Goal: Task Accomplishment & Management: Use online tool/utility

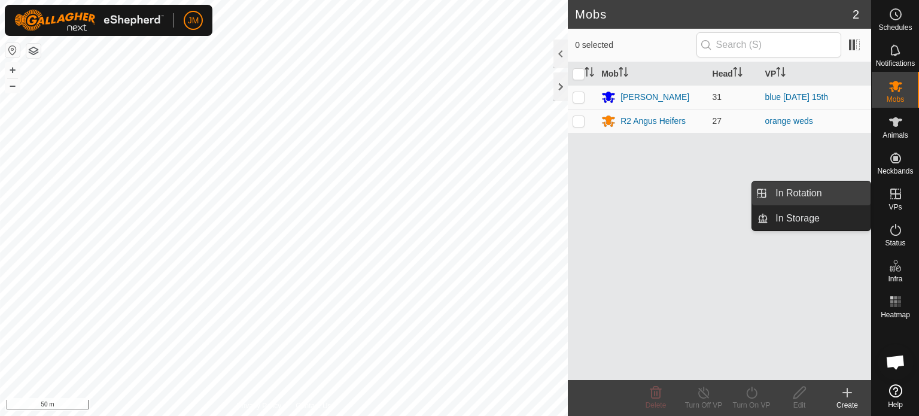
drag, startPoint x: 866, startPoint y: 197, endPoint x: 817, endPoint y: 197, distance: 48.4
click at [817, 197] on link "In Rotation" at bounding box center [819, 193] width 102 height 24
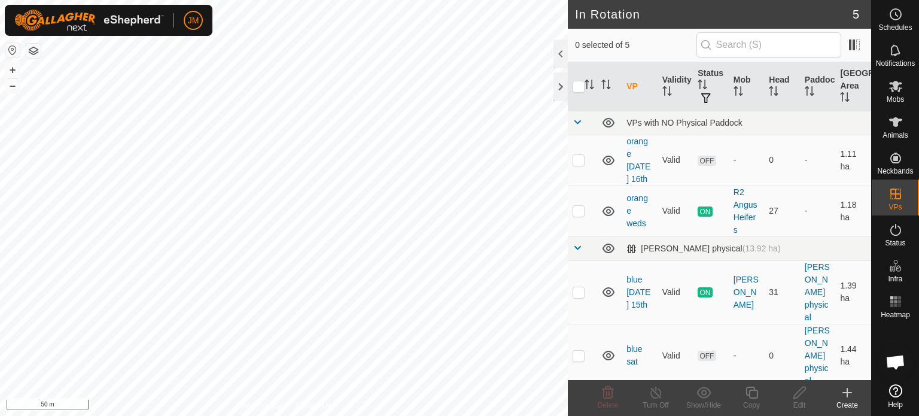
click at [850, 393] on icon at bounding box center [847, 392] width 14 height 14
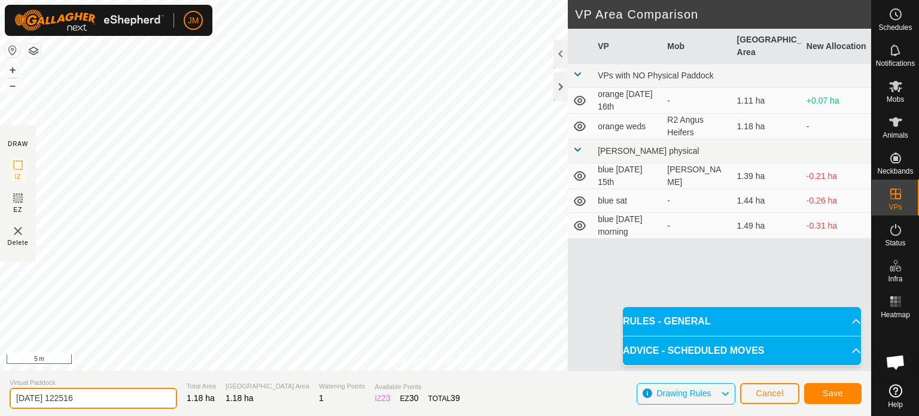
click at [112, 394] on input "[DATE] 122516" at bounding box center [93, 397] width 167 height 21
type input "2"
type input "orange [DATE]"
click at [847, 389] on button "Save" at bounding box center [832, 393] width 57 height 21
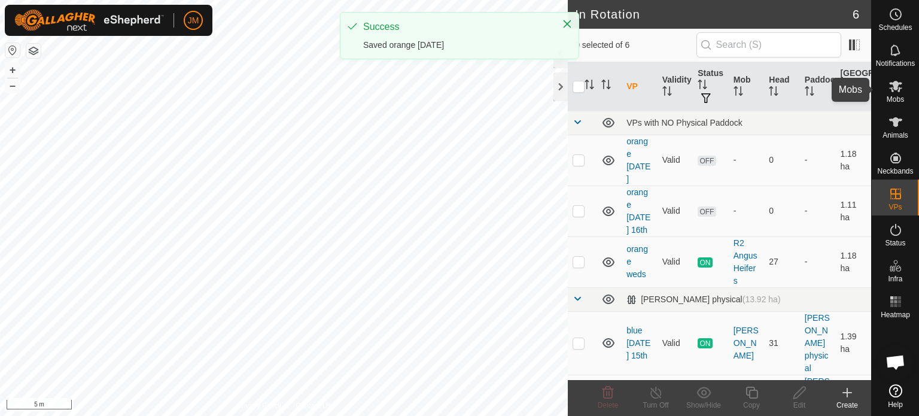
click at [894, 96] on span "Mobs" at bounding box center [894, 99] width 17 height 7
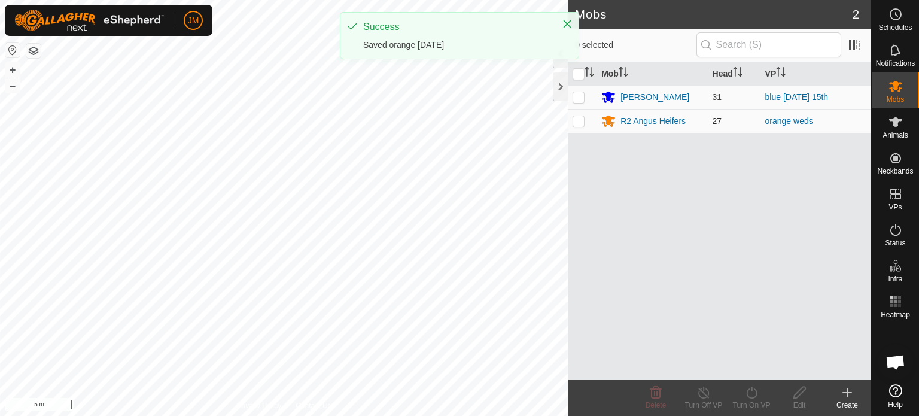
click at [576, 117] on p-checkbox at bounding box center [578, 121] width 12 height 10
checkbox input "true"
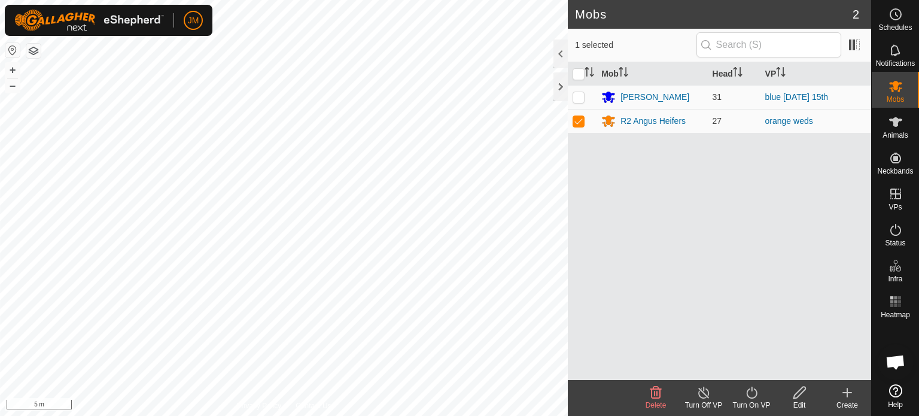
click at [749, 392] on icon at bounding box center [751, 392] width 15 height 14
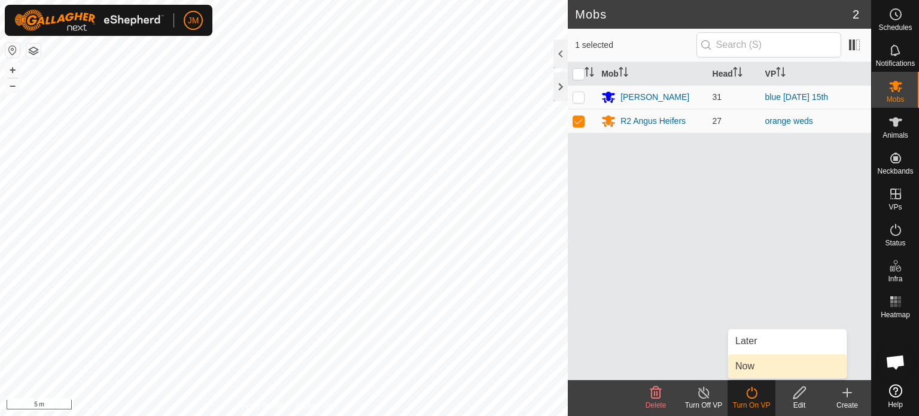
click at [755, 363] on link "Now" at bounding box center [787, 366] width 118 height 24
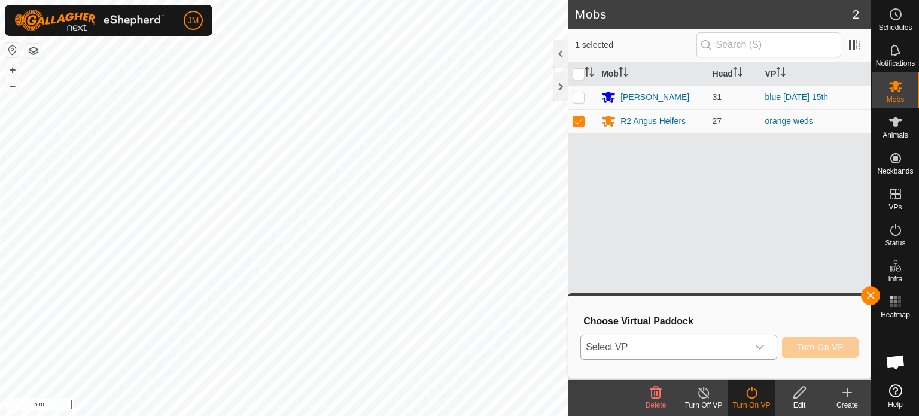
click at [730, 346] on span "Select VP" at bounding box center [664, 347] width 167 height 24
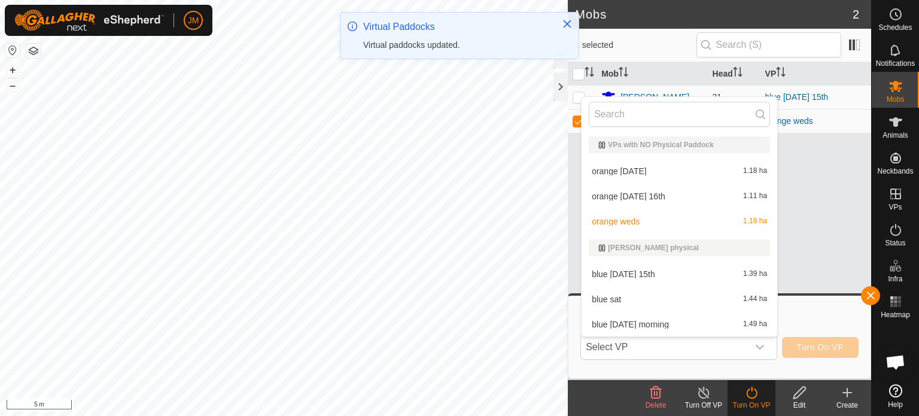
click at [698, 168] on li "orange [DATE] 1.18 ha" at bounding box center [679, 171] width 196 height 24
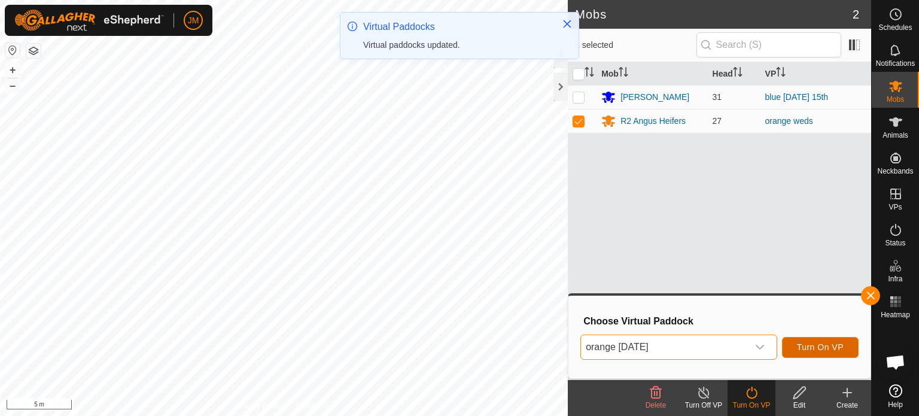
click at [797, 346] on span "Turn On VP" at bounding box center [820, 347] width 47 height 10
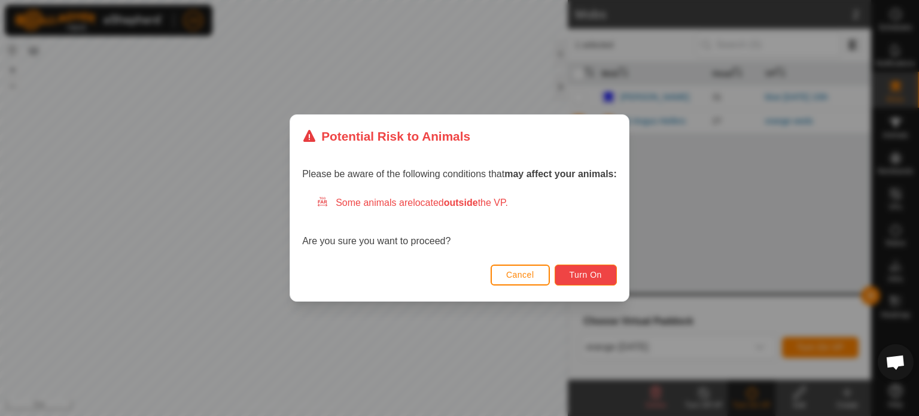
click at [602, 270] on span "Turn On" at bounding box center [585, 275] width 32 height 10
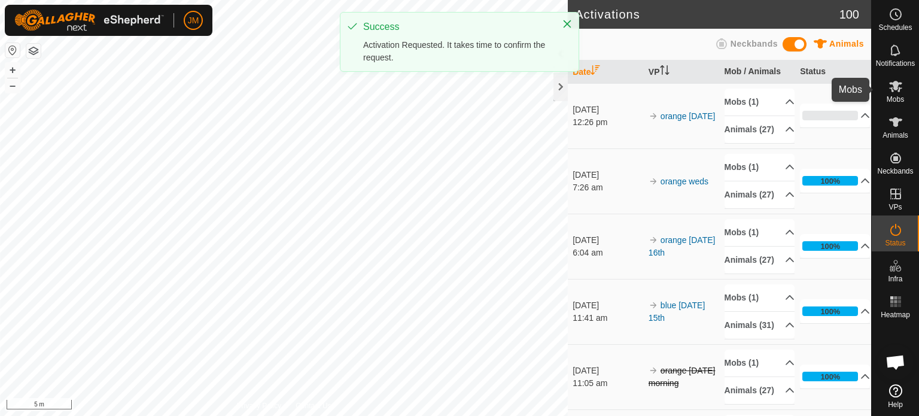
click at [892, 89] on icon at bounding box center [895, 86] width 14 height 14
